Goal: Task Accomplishment & Management: Use online tool/utility

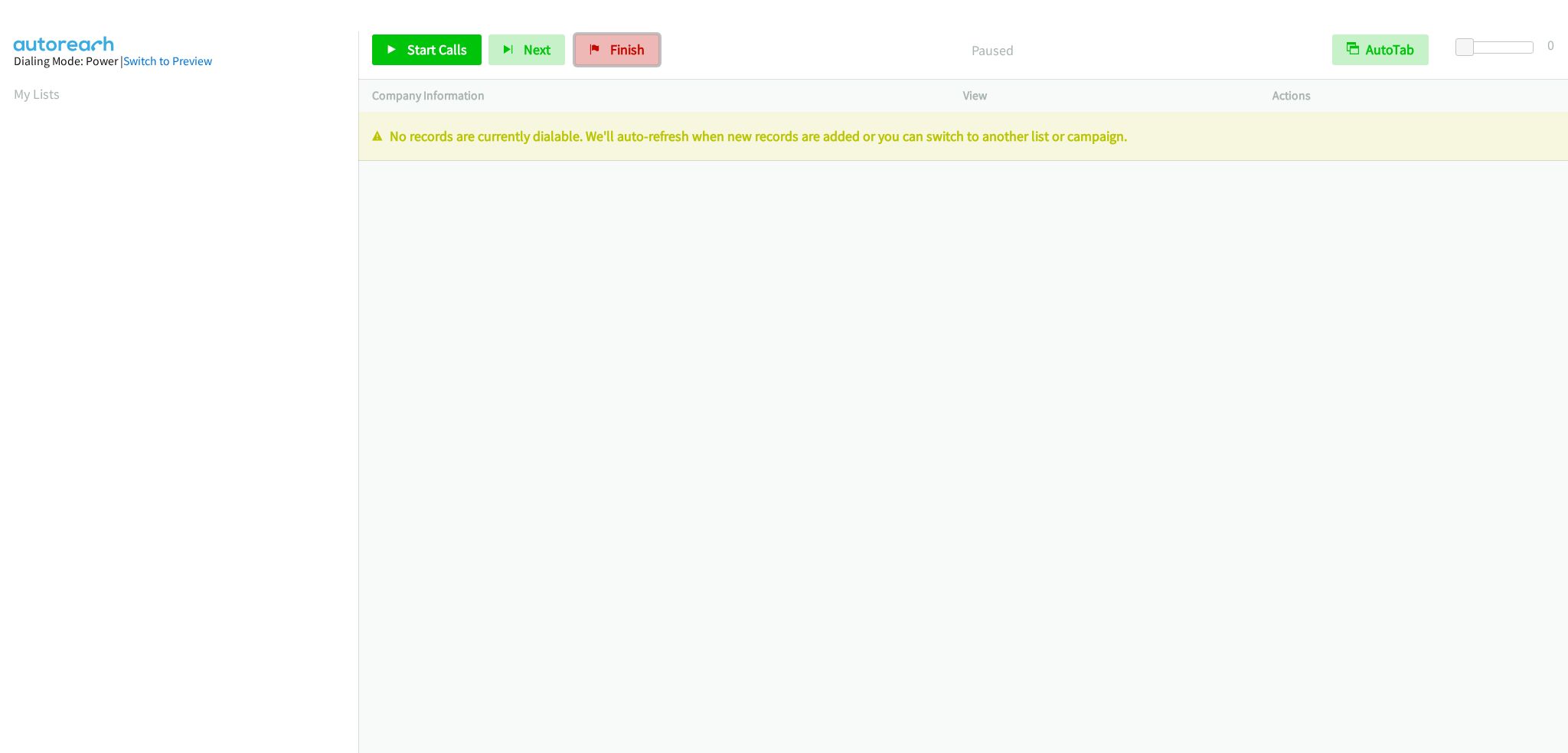
click at [611, 61] on link "Finish" at bounding box center [617, 50] width 84 height 31
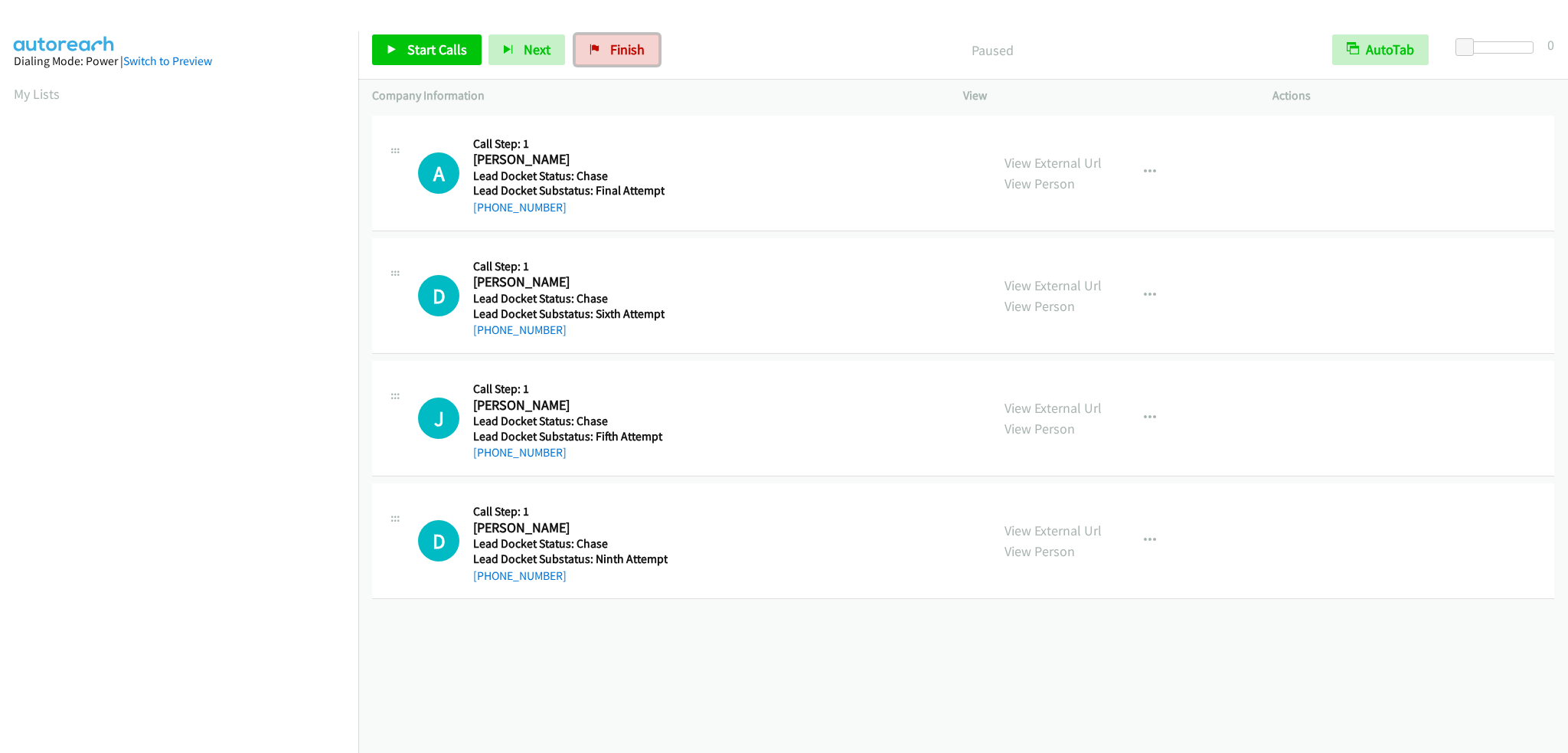
click at [600, 47] on link "Finish" at bounding box center [617, 50] width 84 height 31
